Goal: Contribute content: Add original content to the website for others to see

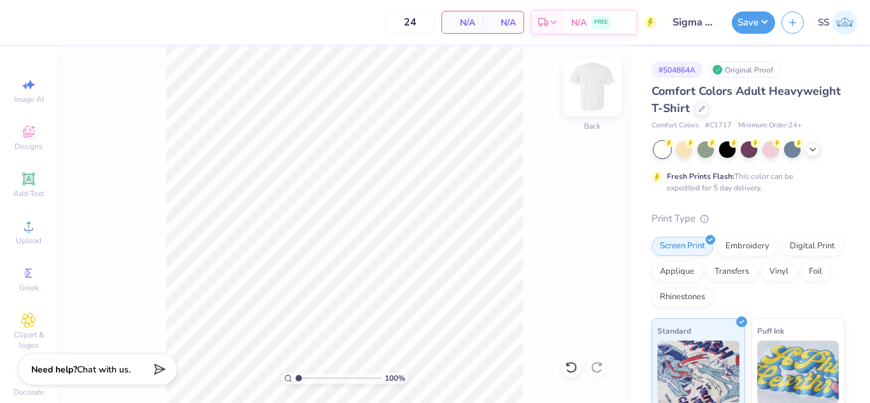
click at [594, 90] on img at bounding box center [592, 86] width 51 height 51
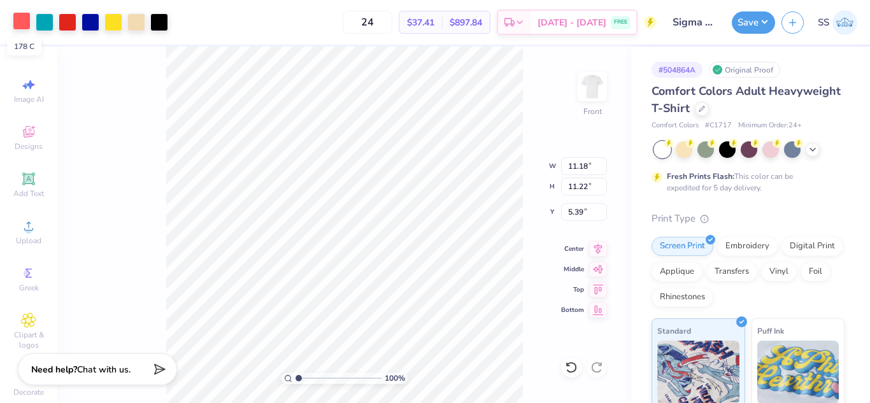
click at [21, 16] on div at bounding box center [22, 21] width 18 height 18
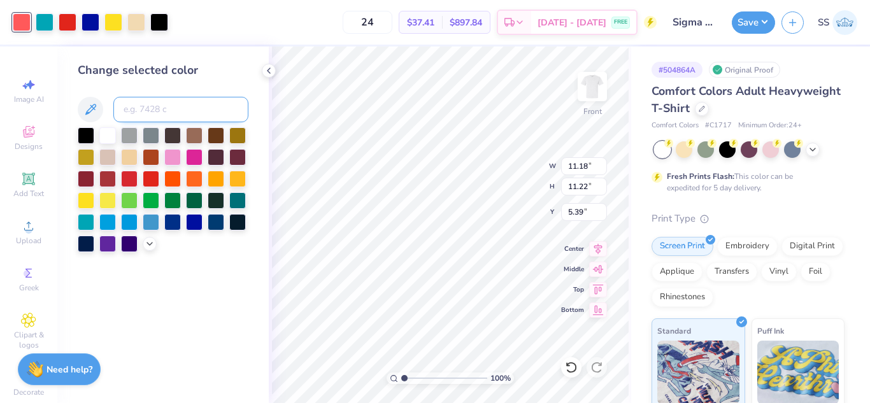
click at [172, 109] on input at bounding box center [180, 109] width 135 height 25
type input "485"
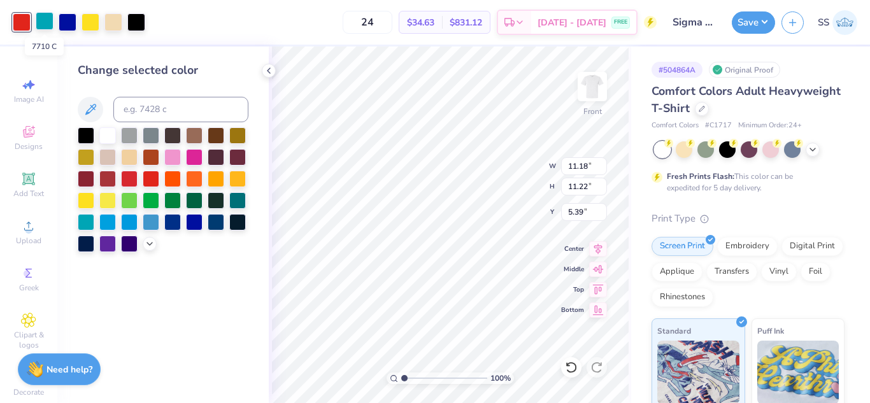
click at [39, 17] on div at bounding box center [45, 21] width 18 height 18
click at [164, 116] on input at bounding box center [180, 109] width 135 height 25
type input "blu072c"
click at [138, 110] on input at bounding box center [180, 109] width 135 height 25
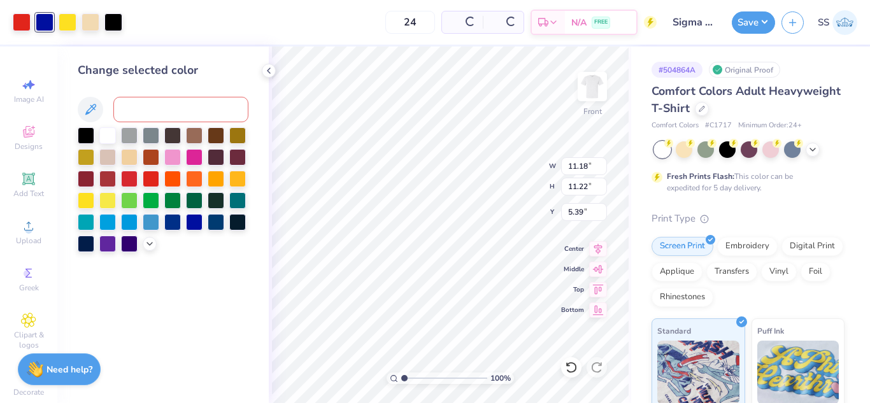
click at [136, 110] on input at bounding box center [180, 109] width 135 height 25
type input "485"
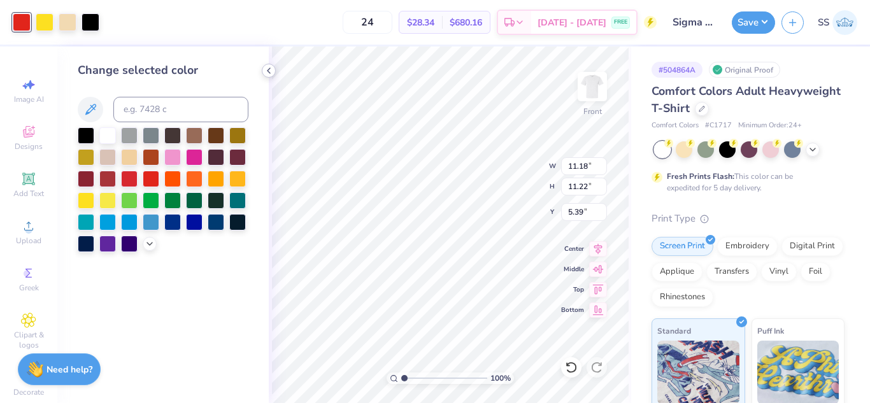
click at [273, 69] on icon at bounding box center [269, 71] width 10 height 10
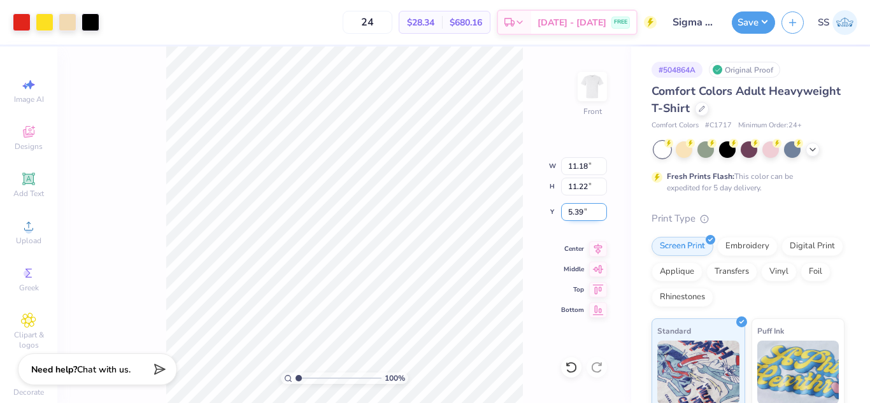
click at [591, 213] on input "5.39" at bounding box center [584, 212] width 46 height 18
type input "5"
type input "3.00"
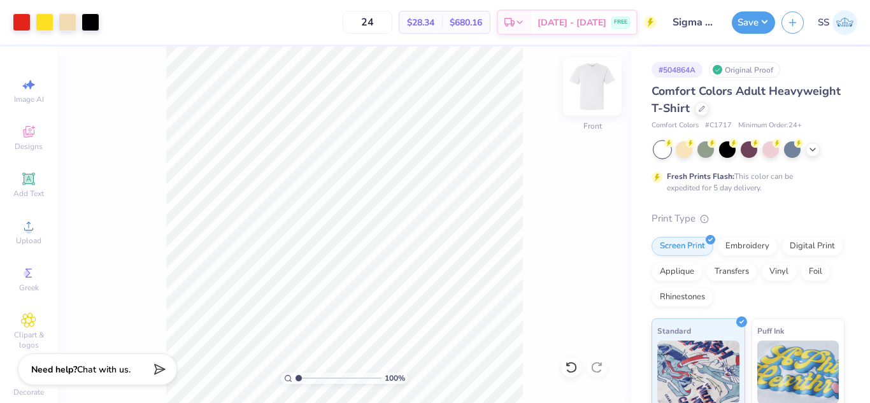
click at [594, 99] on img at bounding box center [592, 86] width 51 height 51
click at [152, 148] on div "100 % Front" at bounding box center [344, 225] width 574 height 357
click at [593, 97] on img at bounding box center [592, 86] width 51 height 51
click at [580, 102] on img at bounding box center [592, 86] width 51 height 51
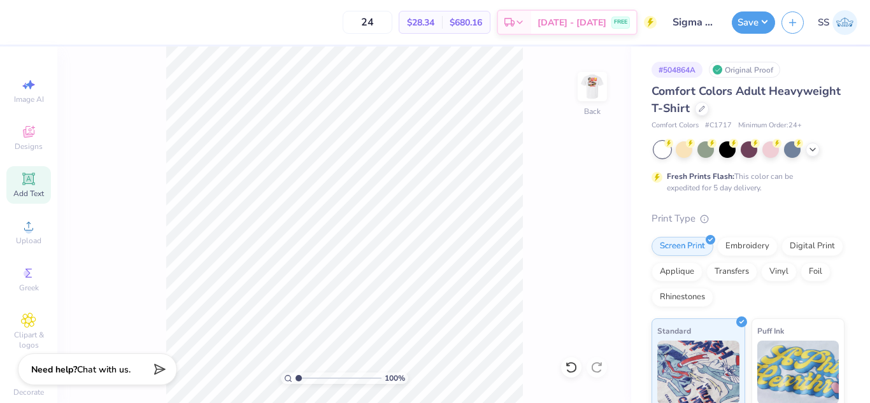
click at [31, 180] on icon at bounding box center [28, 178] width 15 height 15
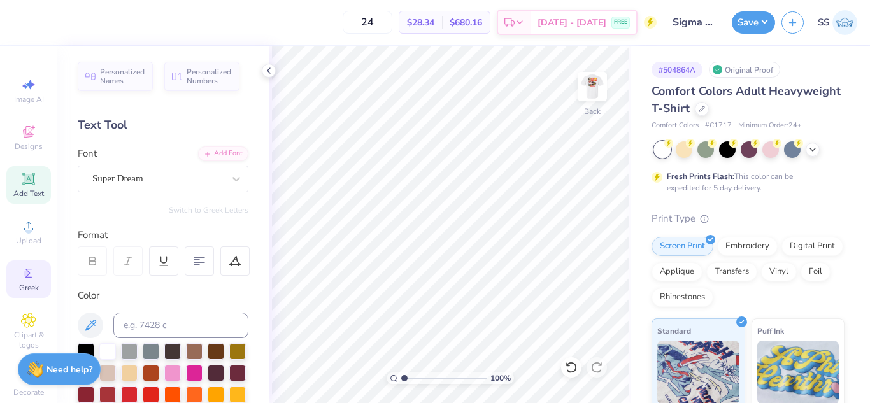
click at [21, 265] on div "Greek" at bounding box center [28, 280] width 45 height 38
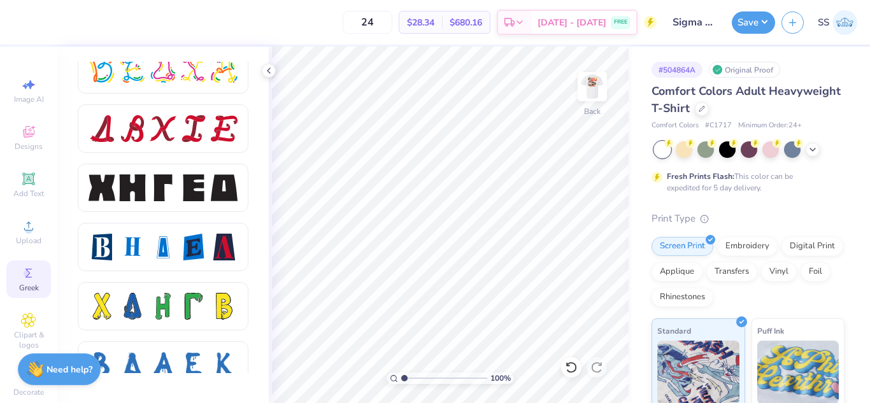
scroll to position [1606, 0]
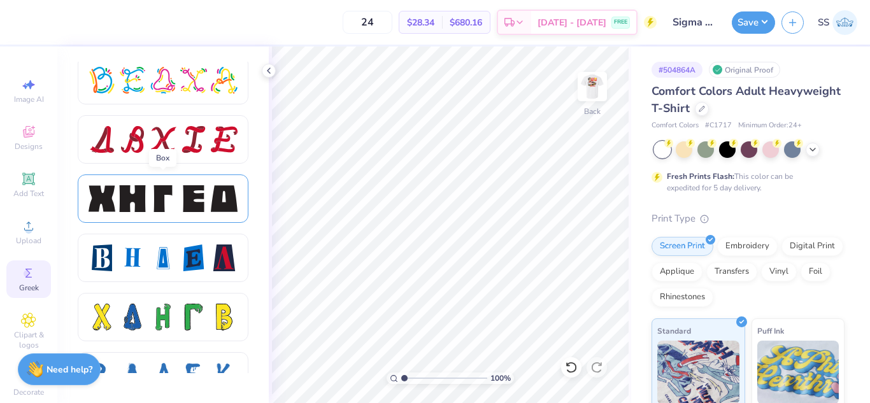
click at [194, 192] on div at bounding box center [193, 198] width 27 height 27
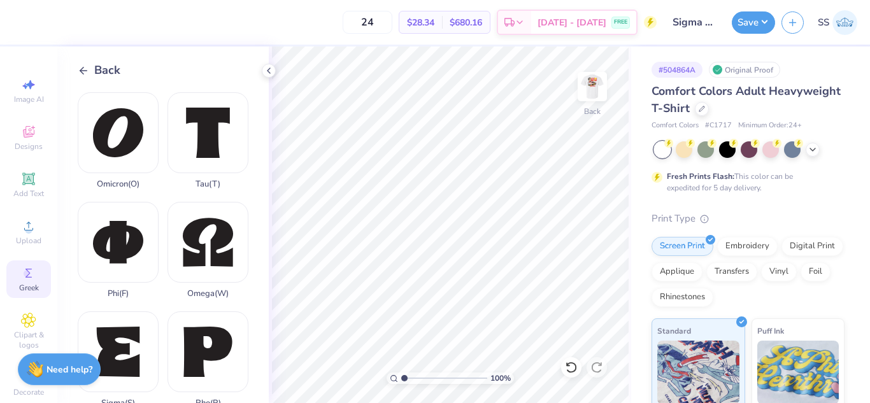
scroll to position [682, 0]
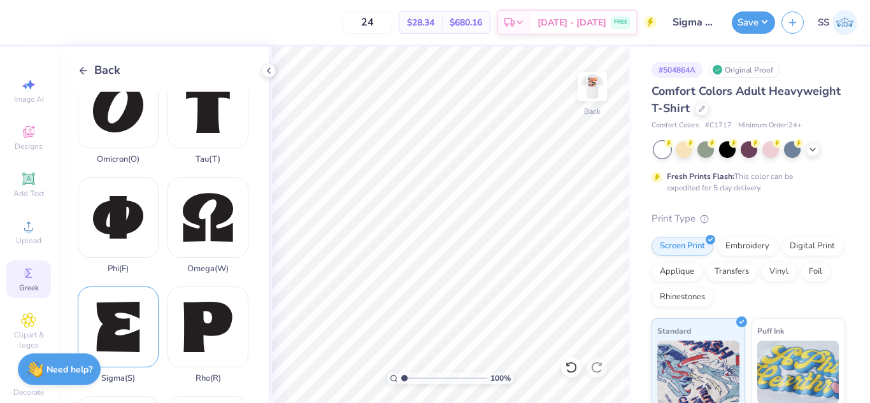
click at [110, 287] on div "Sigma ( S )" at bounding box center [118, 335] width 81 height 97
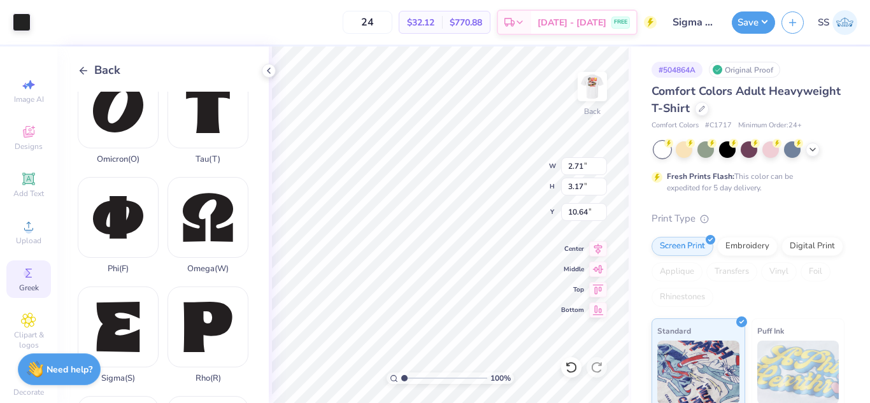
type input "10.64"
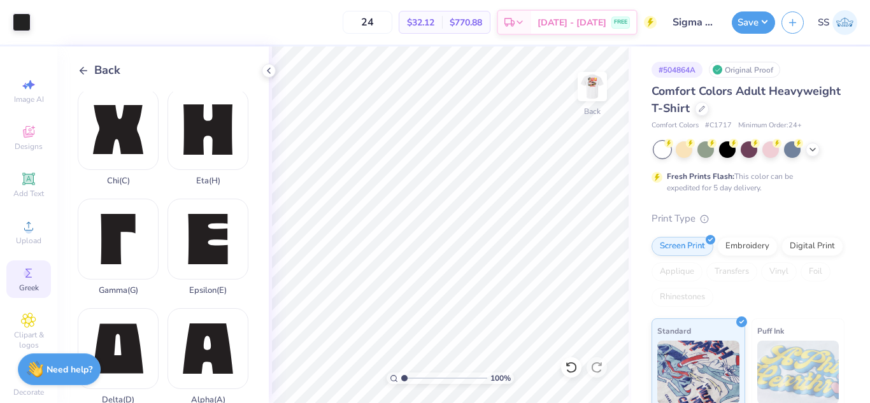
scroll to position [0, 0]
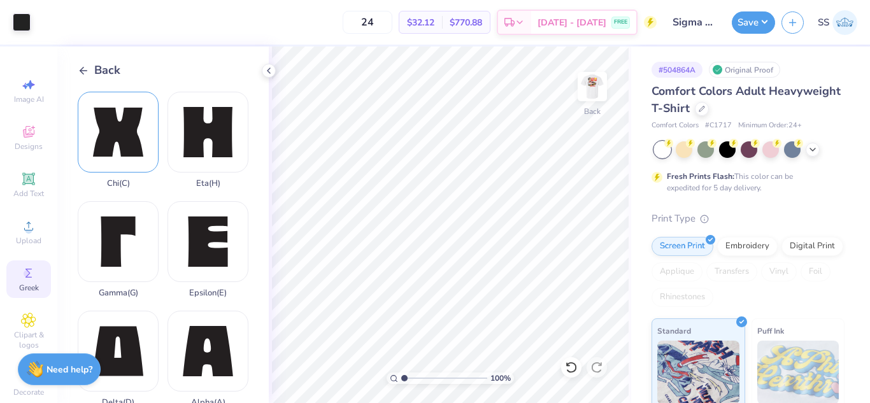
click at [93, 114] on div "Chi ( C )" at bounding box center [118, 140] width 81 height 97
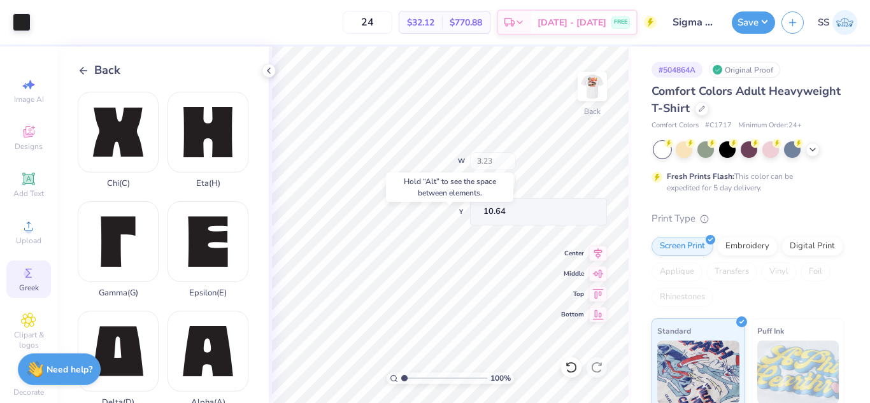
type input "10.64"
type input "2.96"
type input "1.58"
type input "10.65"
type input "3.00"
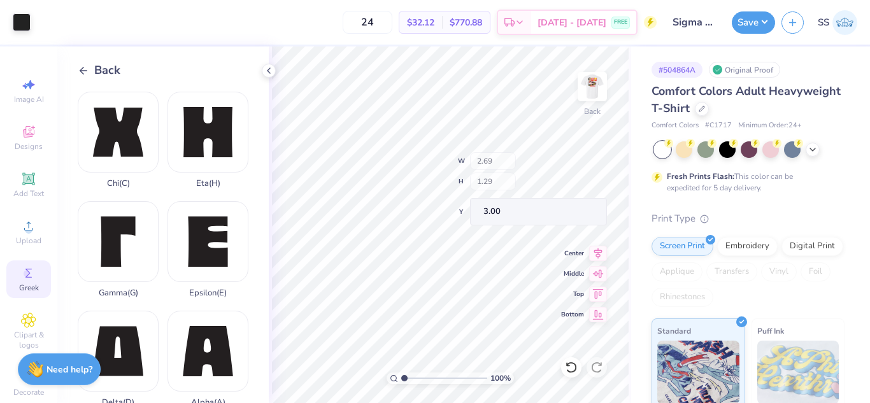
type input "2.69"
type input "1.29"
click at [271, 67] on icon at bounding box center [269, 71] width 10 height 10
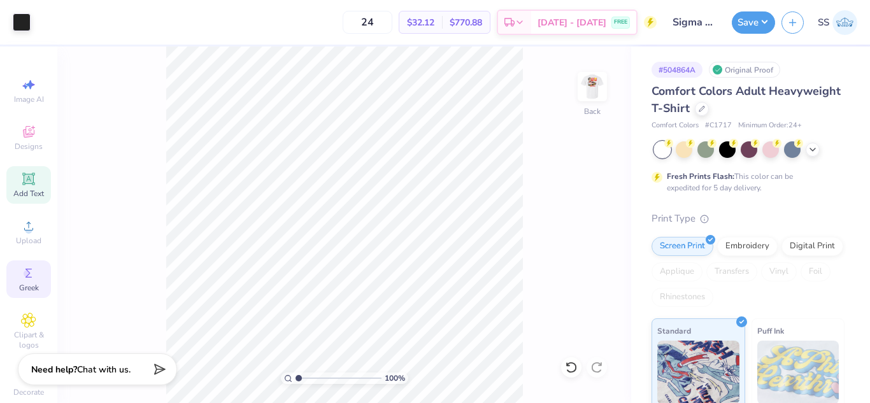
click at [35, 185] on div "Add Text" at bounding box center [28, 185] width 45 height 38
click at [21, 191] on span "Add Text" at bounding box center [28, 194] width 31 height 10
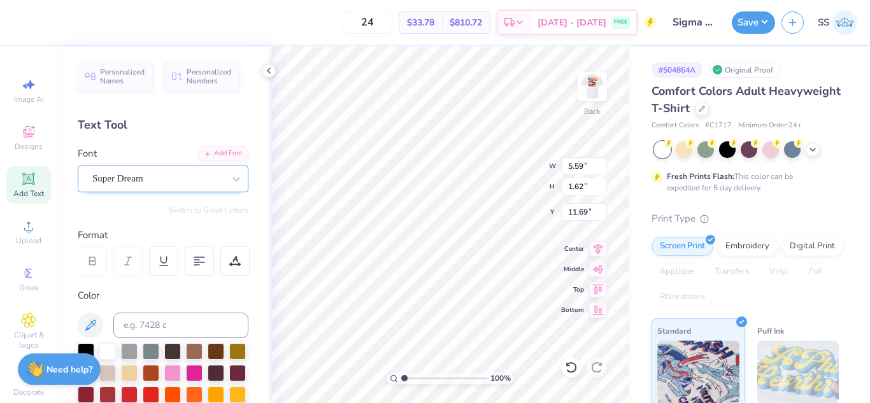
click at [208, 182] on div "Super Dream" at bounding box center [158, 179] width 134 height 20
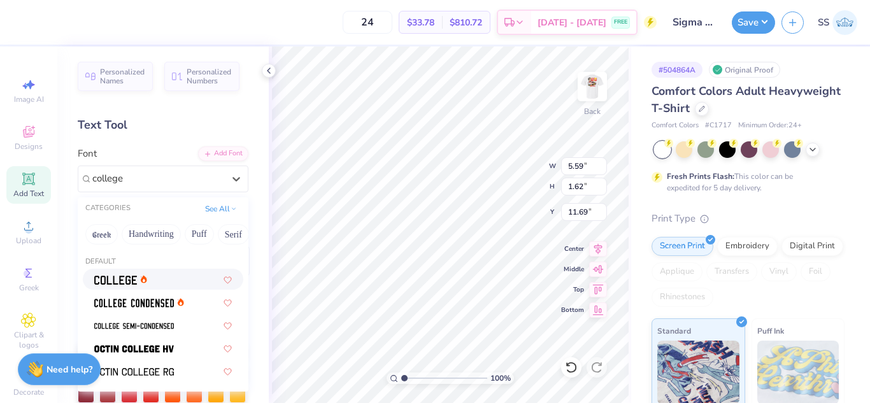
click at [156, 279] on div at bounding box center [163, 279] width 138 height 13
type input "college"
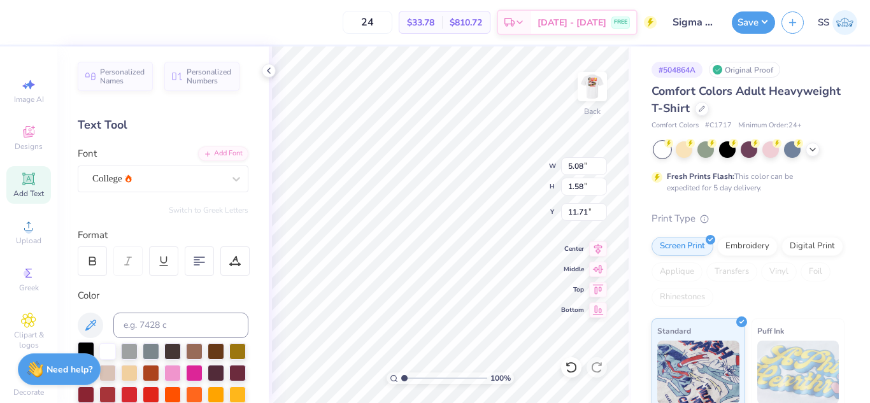
type input "5.08"
type input "1.58"
type input "11.71"
click at [87, 348] on div at bounding box center [86, 350] width 17 height 17
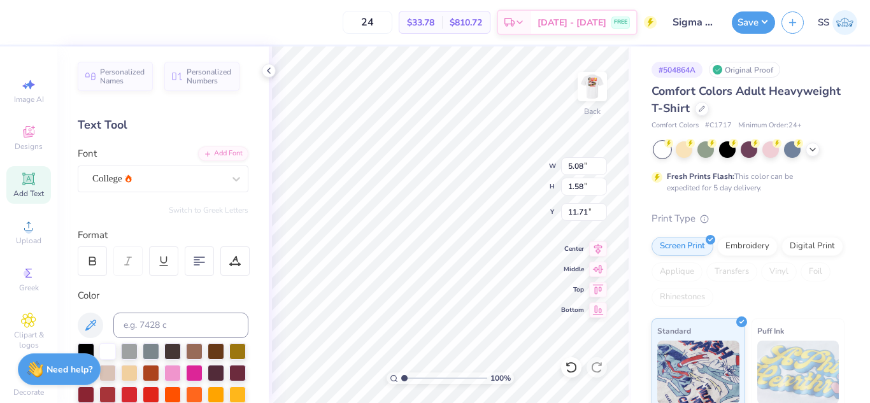
type textarea "T"
type textarea "2025"
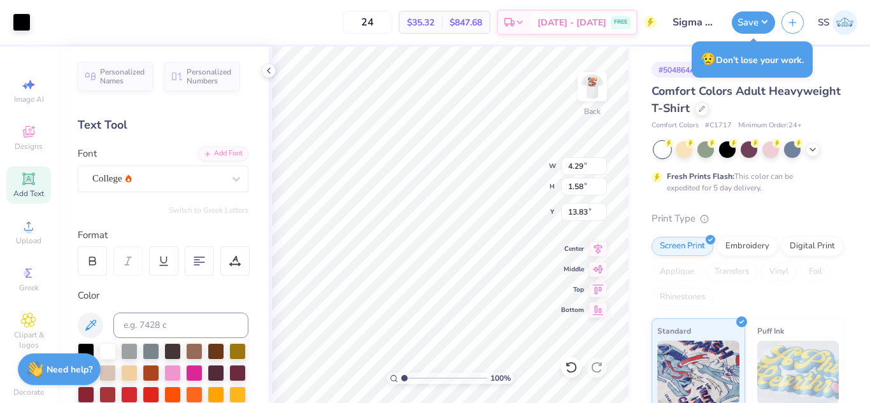
type input "13.83"
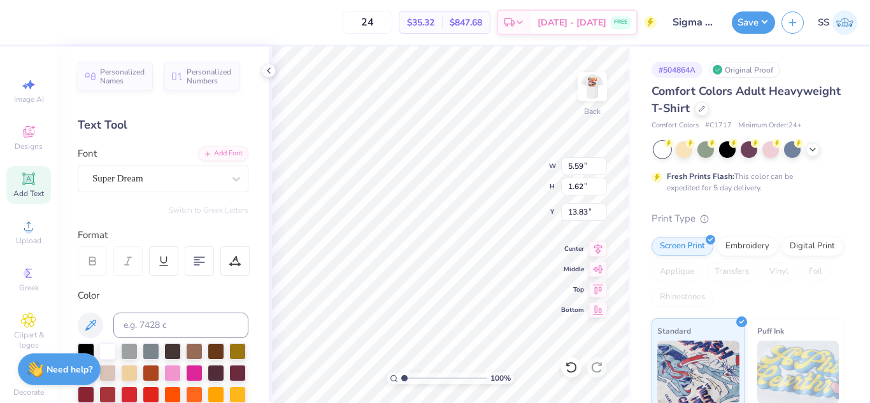
type input "5.59"
type input "1.62"
type input "11.69"
type input "2.01"
type input "0.74"
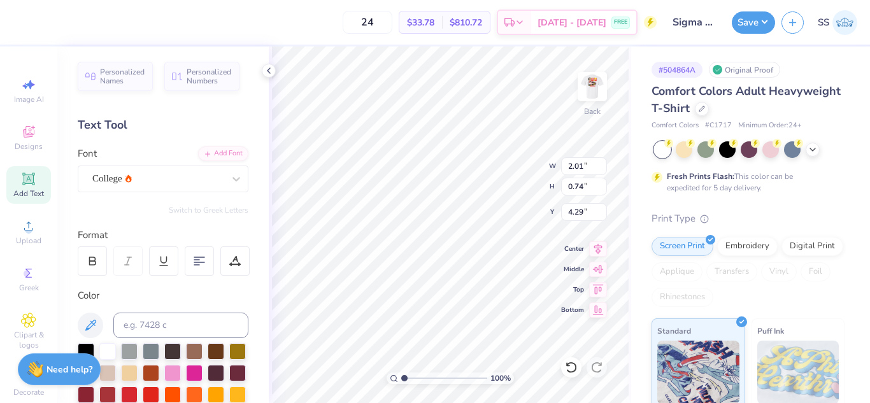
type input "4.29"
click at [24, 24] on div at bounding box center [22, 21] width 18 height 18
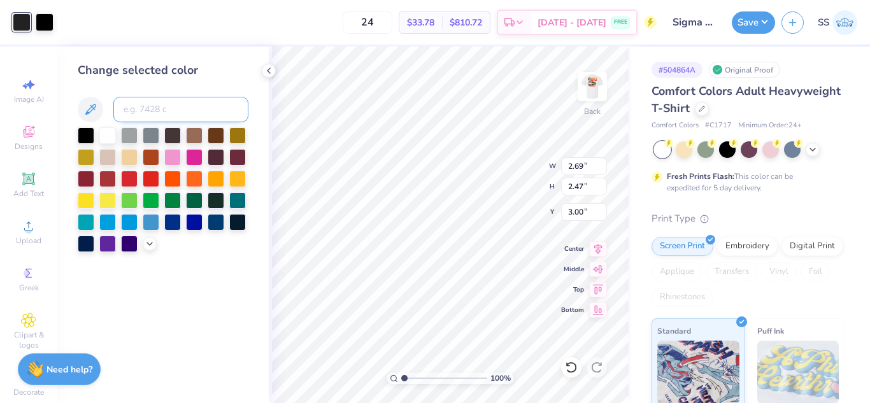
click at [152, 110] on input at bounding box center [180, 109] width 135 height 25
type input "485"
type input "c"
click at [48, 20] on div at bounding box center [45, 21] width 18 height 18
click at [154, 106] on input at bounding box center [180, 109] width 135 height 25
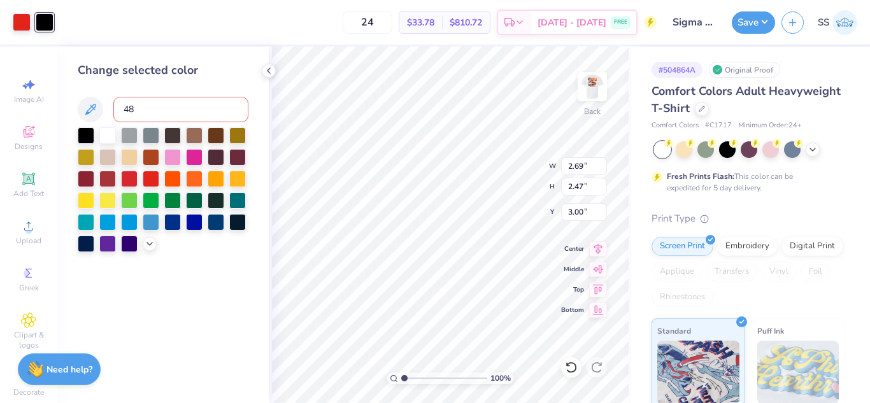
type input "485"
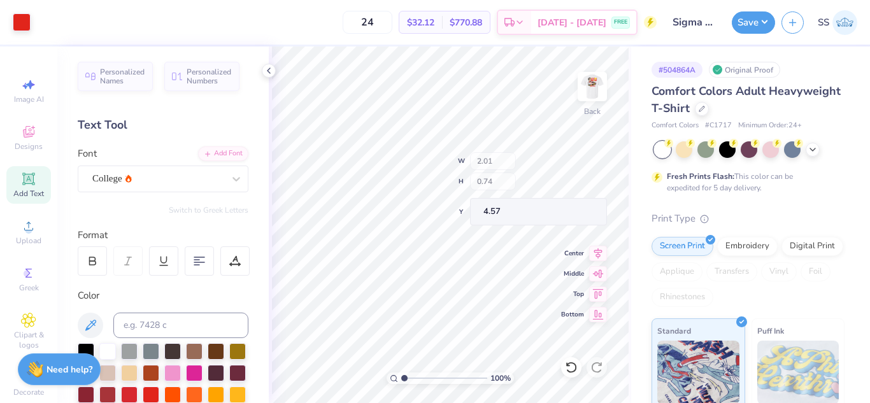
type input "4.57"
click at [747, 23] on button "Save" at bounding box center [753, 21] width 43 height 22
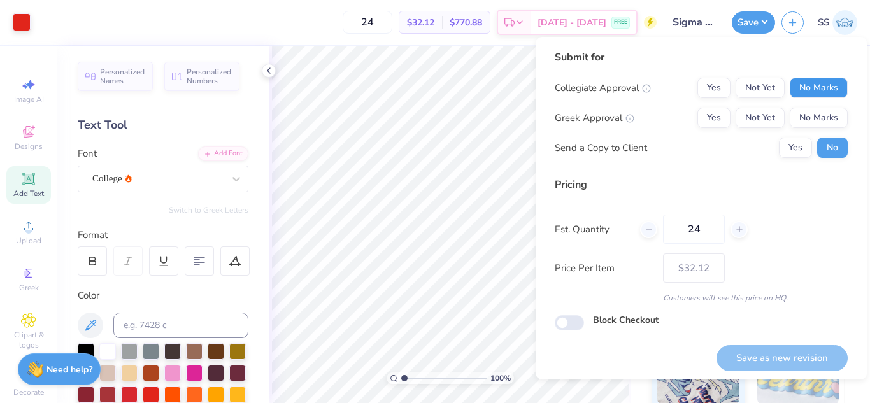
click at [809, 81] on button "No Marks" at bounding box center [819, 88] width 58 height 20
click at [709, 118] on button "Yes" at bounding box center [714, 118] width 33 height 20
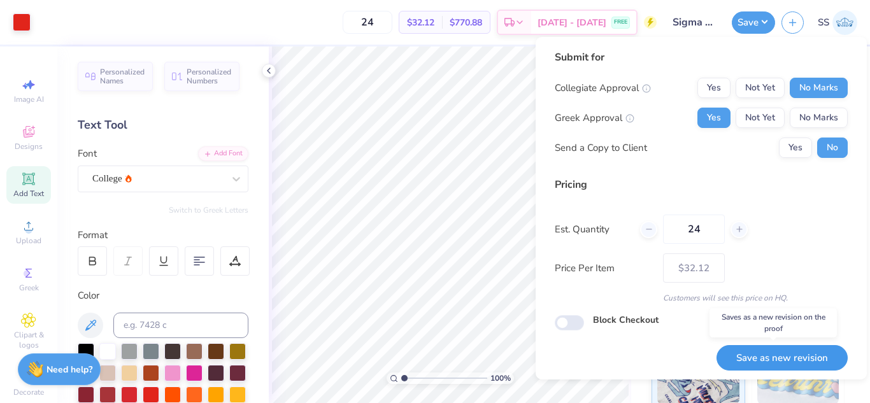
click at [788, 363] on button "Save as new revision" at bounding box center [782, 358] width 131 height 26
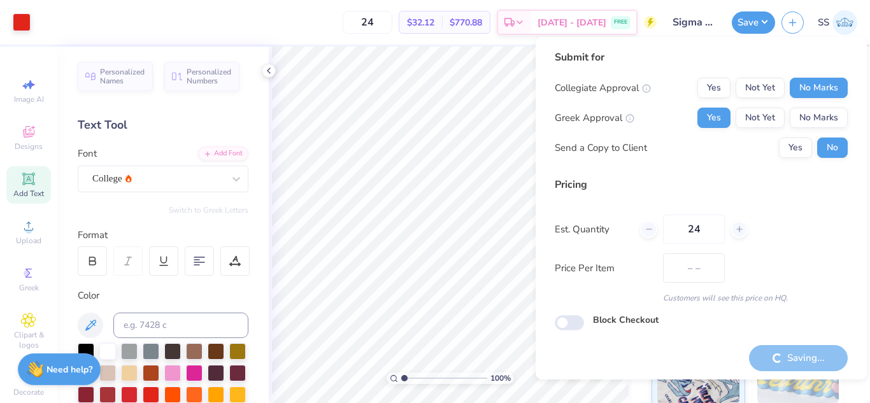
type input "$32.12"
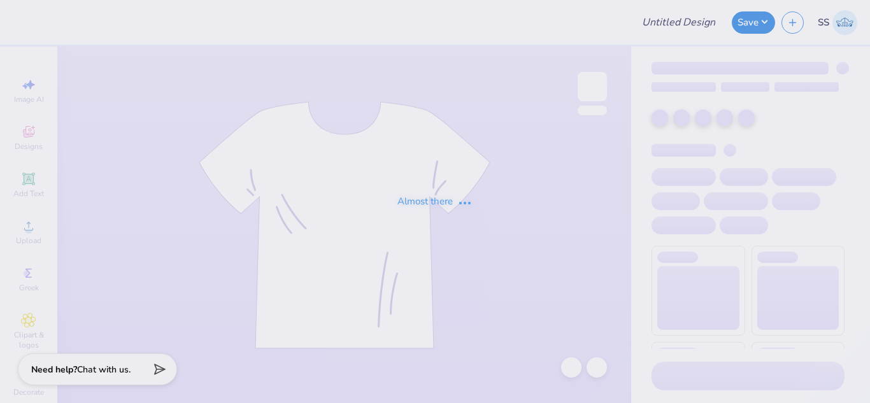
type input "Sigma Chi Shirts"
type input "24"
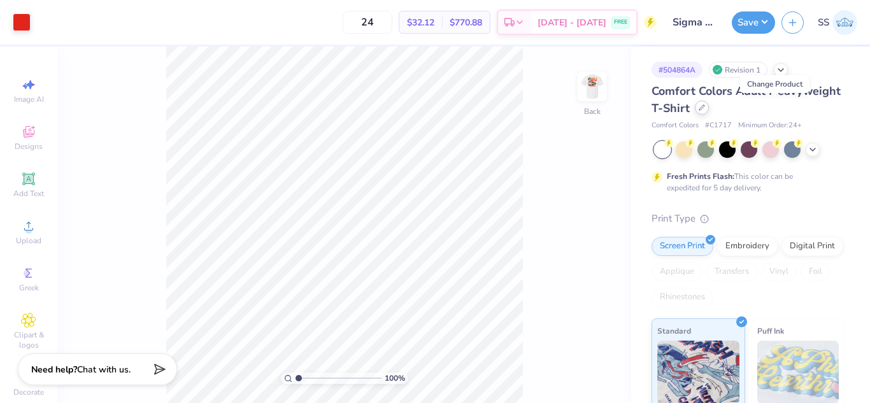
click at [709, 110] on div at bounding box center [702, 108] width 14 height 14
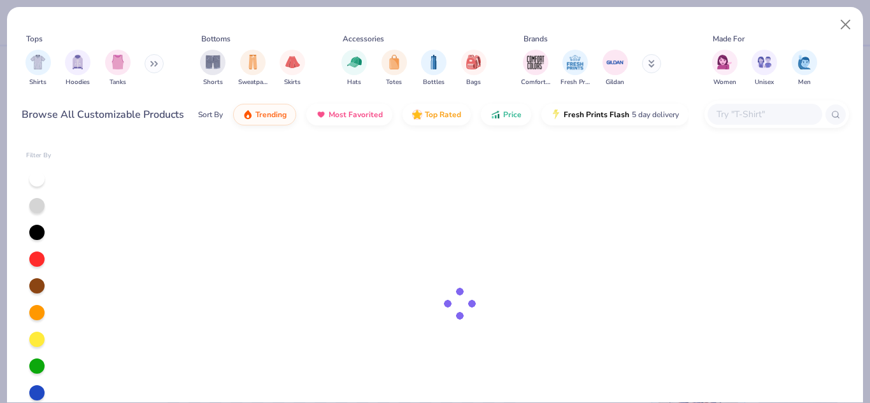
click at [719, 113] on input "text" at bounding box center [765, 114] width 98 height 15
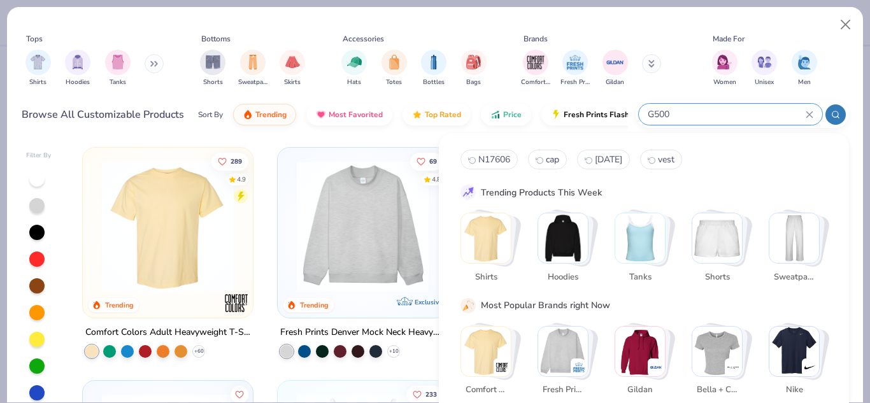
type input "G500"
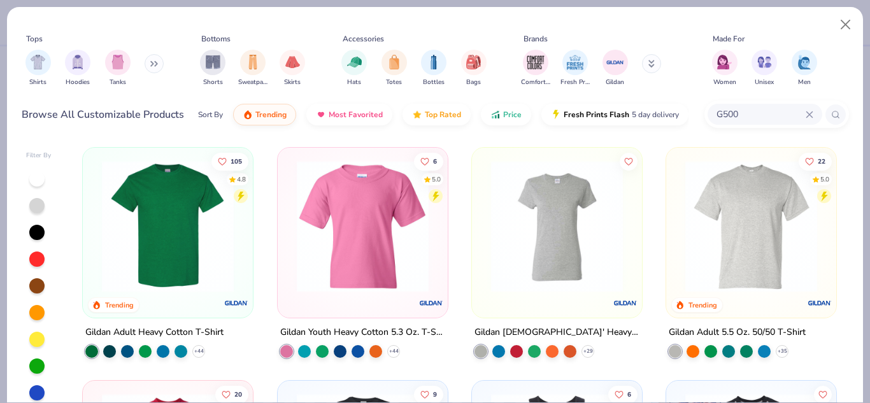
click at [185, 226] on img at bounding box center [168, 227] width 145 height 132
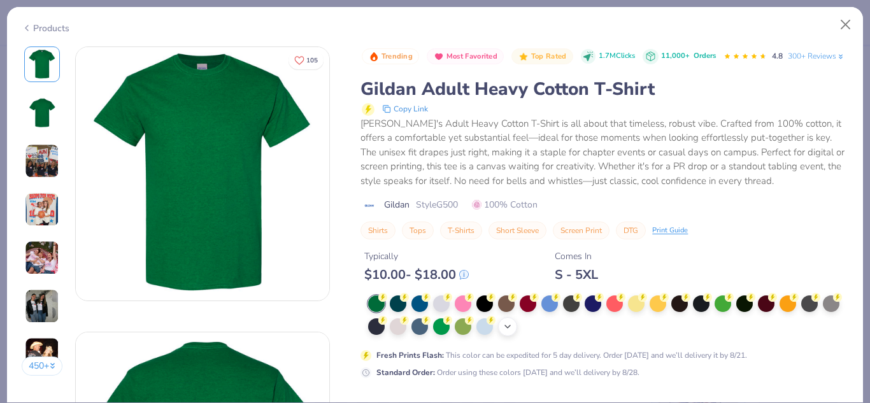
click at [513, 332] on icon at bounding box center [508, 327] width 10 height 10
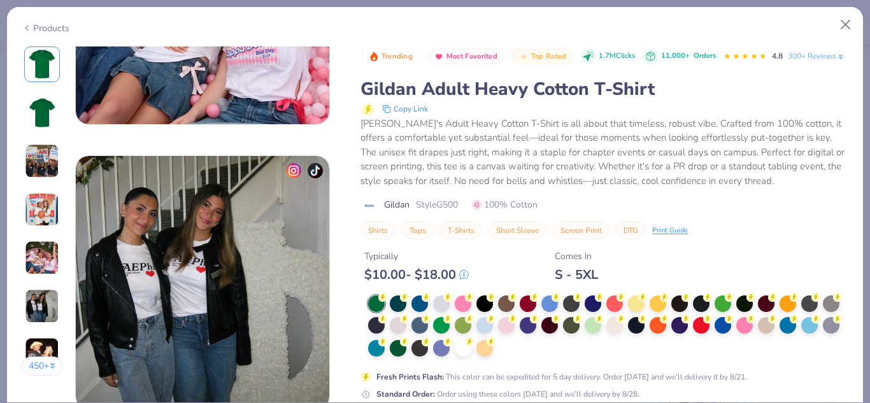
scroll to position [1553, 0]
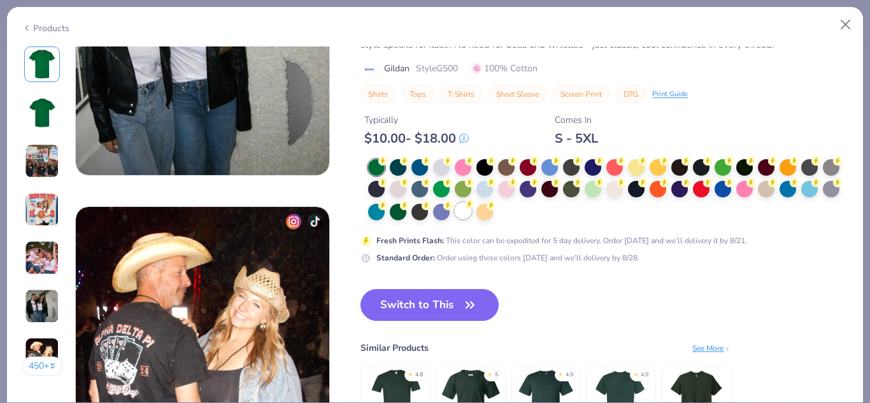
click at [387, 166] on circle at bounding box center [382, 161] width 9 height 9
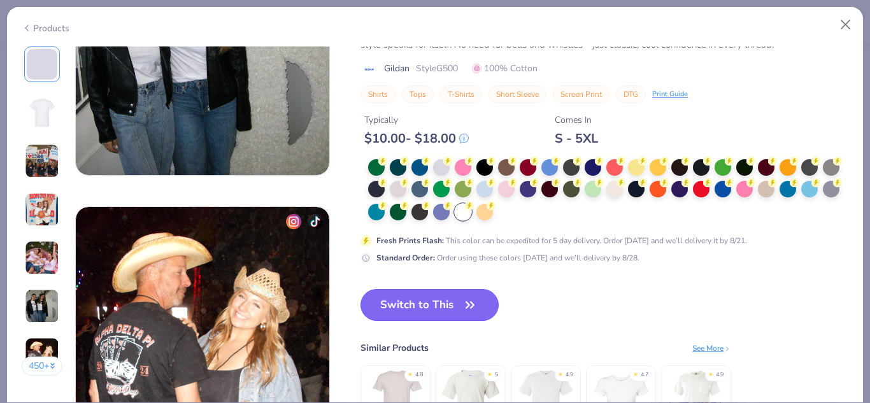
click at [442, 302] on button "Switch to This" at bounding box center [430, 305] width 138 height 32
click at [598, 140] on div "S - 5XL" at bounding box center [576, 139] width 43 height 16
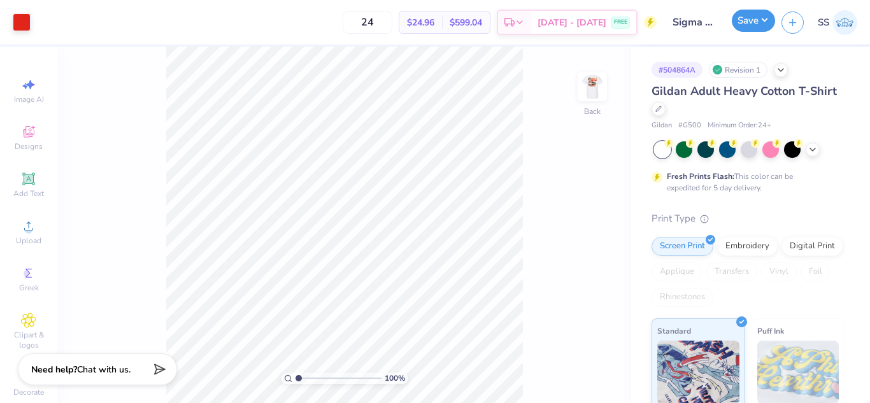
click at [752, 21] on button "Save" at bounding box center [753, 21] width 43 height 22
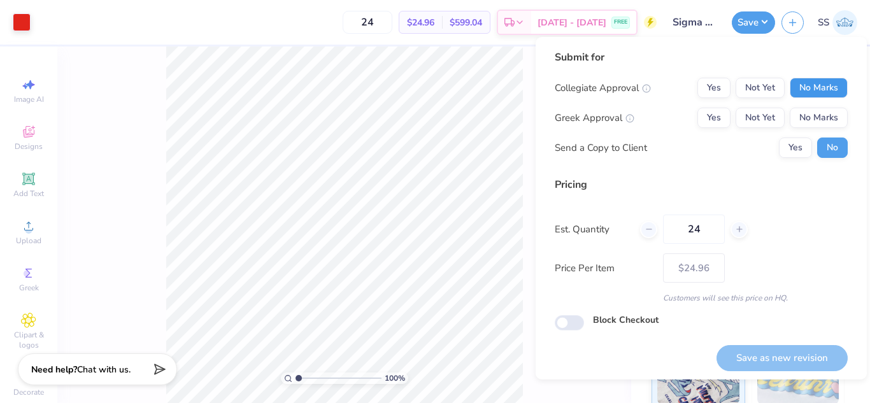
click at [812, 96] on button "No Marks" at bounding box center [819, 88] width 58 height 20
click at [817, 116] on button "No Marks" at bounding box center [819, 118] width 58 height 20
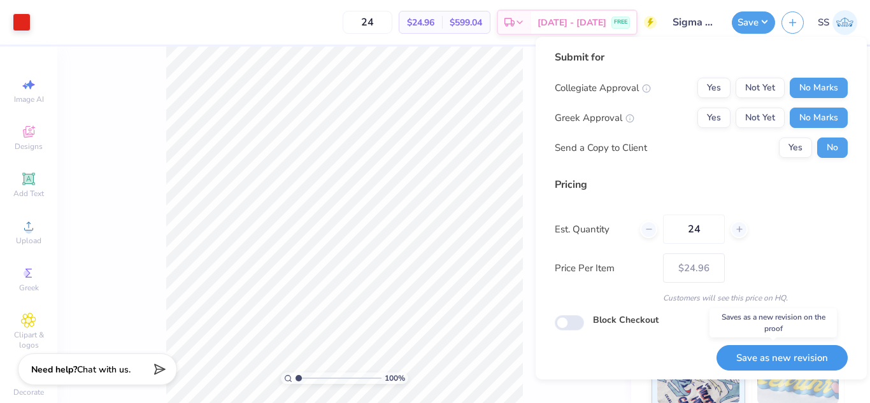
click at [770, 349] on button "Save as new revision" at bounding box center [782, 358] width 131 height 26
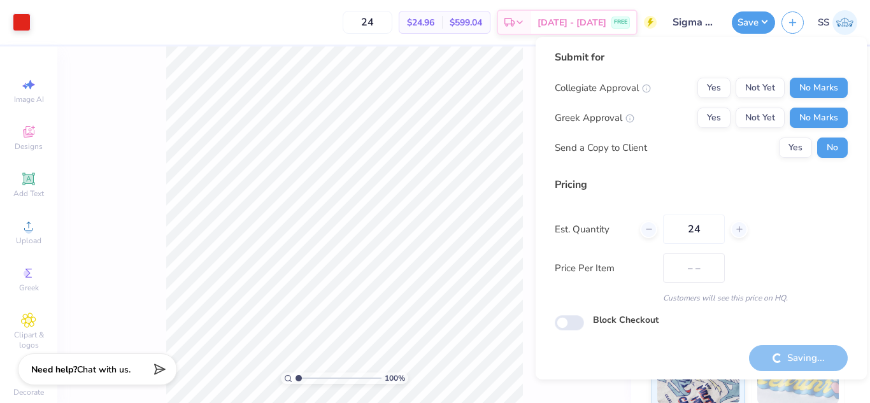
type input "$24.96"
